Goal: Task Accomplishment & Management: Use online tool/utility

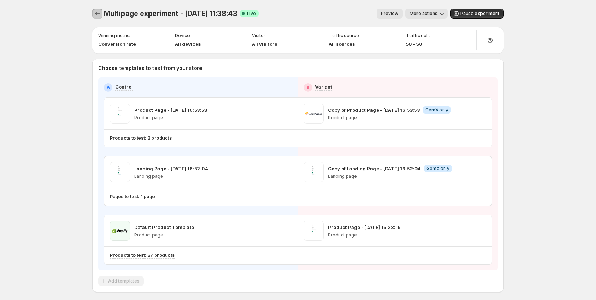
drag, startPoint x: 97, startPoint y: 11, endPoint x: 96, endPoint y: 16, distance: 4.6
click at [96, 11] on icon "Experiments" at bounding box center [97, 13] width 7 height 7
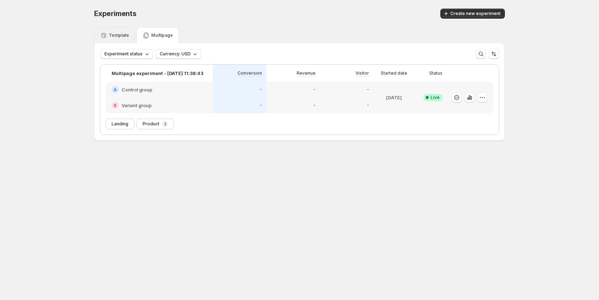
click at [124, 36] on p "Template" at bounding box center [119, 35] width 20 height 6
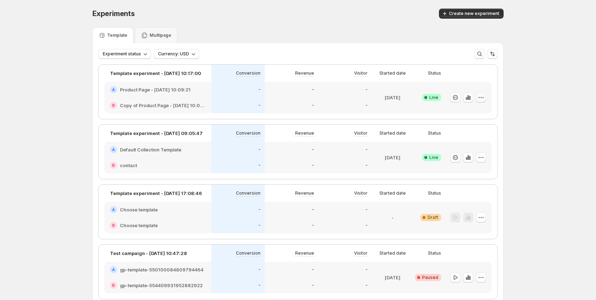
click at [480, 97] on icon "button" at bounding box center [480, 97] width 7 height 7
click at [456, 114] on span "Edit" at bounding box center [456, 112] width 8 height 6
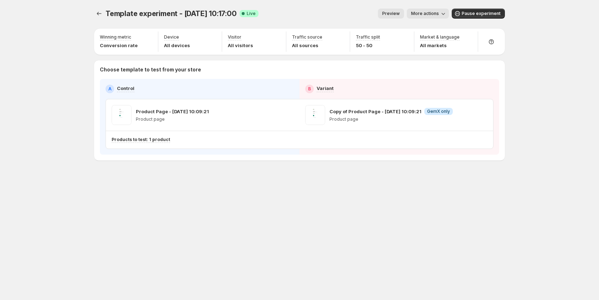
click at [396, 16] on span "Preview" at bounding box center [390, 14] width 17 height 6
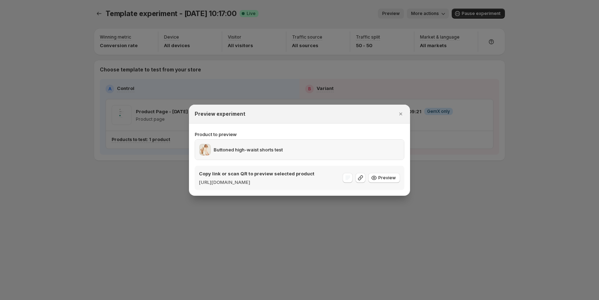
click at [316, 139] on div "Buttoned high-waist shorts test" at bounding box center [299, 149] width 209 height 20
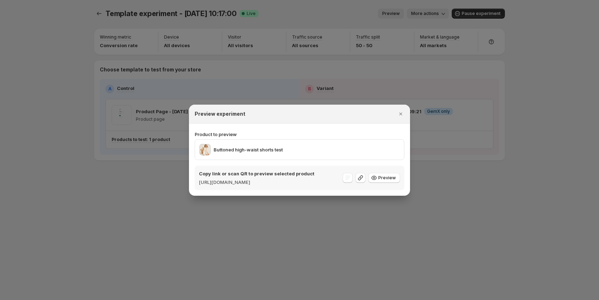
click at [310, 129] on div "Product to preview Buttoned high-waist shorts test Copy link or scan QR to prev…" at bounding box center [300, 159] width 210 height 61
click at [465, 233] on div at bounding box center [299, 150] width 599 height 300
